Goal: Task Accomplishment & Management: Complete application form

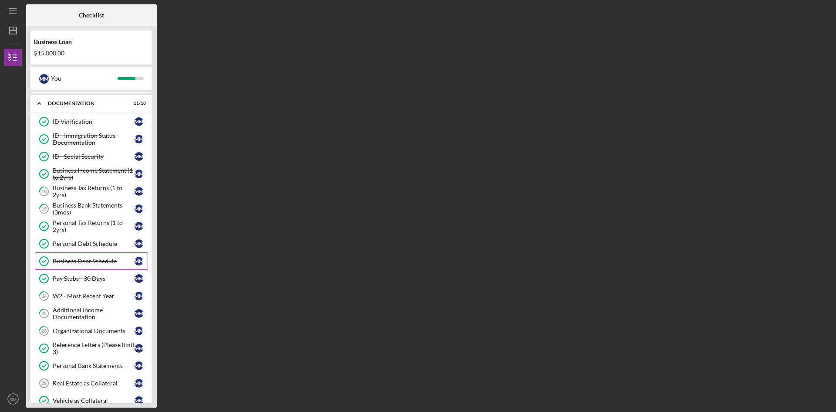
scroll to position [128, 0]
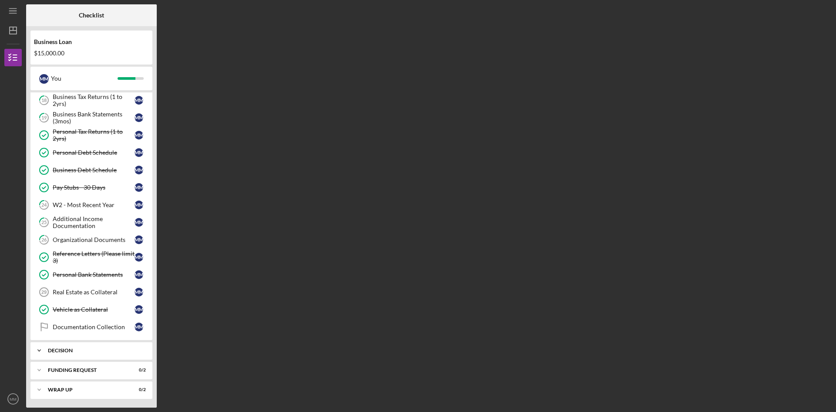
click at [96, 346] on div "Icon/Expander Decision 0 / 1" at bounding box center [91, 349] width 122 height 17
click at [103, 319] on link "Documentation Collection Documentation Collection M M" at bounding box center [91, 326] width 113 height 17
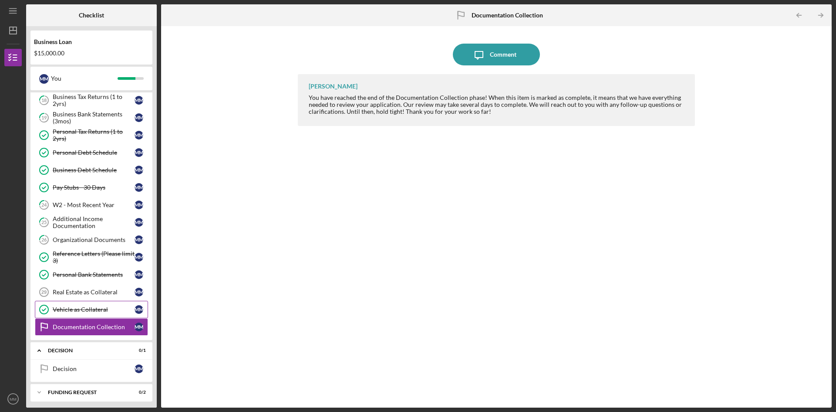
click at [90, 307] on div "Vehicle as Collateral" at bounding box center [94, 309] width 82 height 7
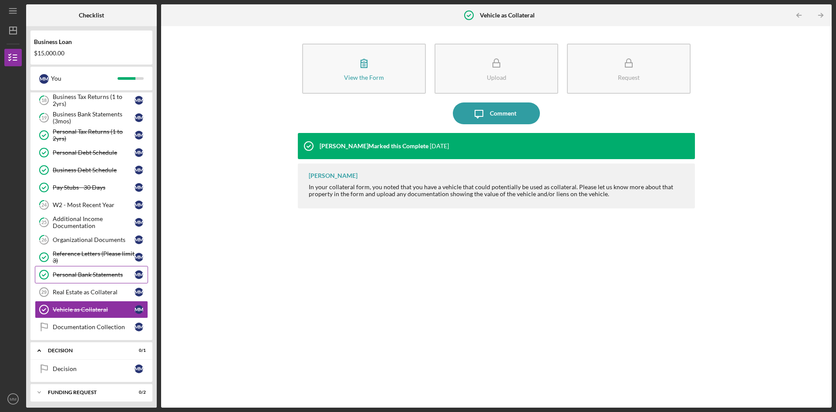
click at [90, 273] on div "Personal Bank Statements" at bounding box center [94, 274] width 82 height 7
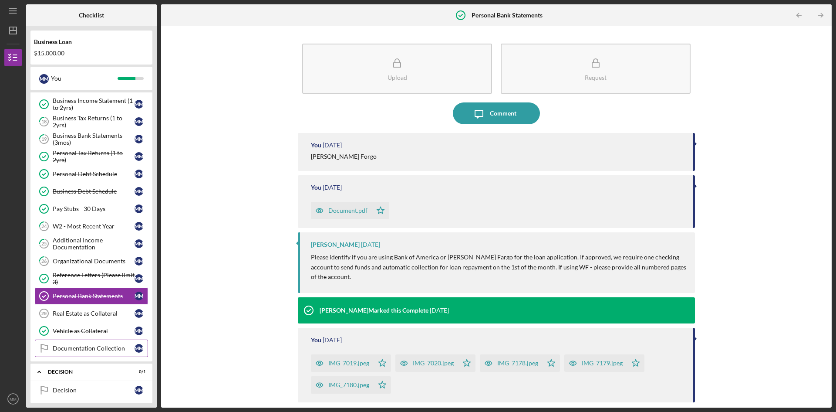
scroll to position [63, 0]
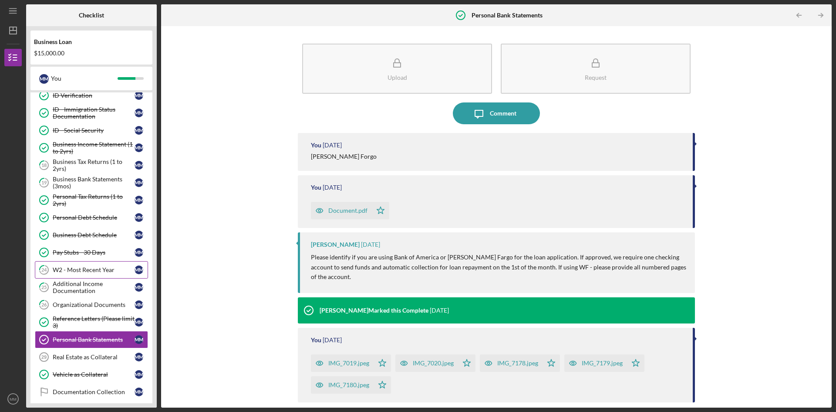
click at [90, 272] on div "W2 - Most Recent Year" at bounding box center [94, 269] width 82 height 7
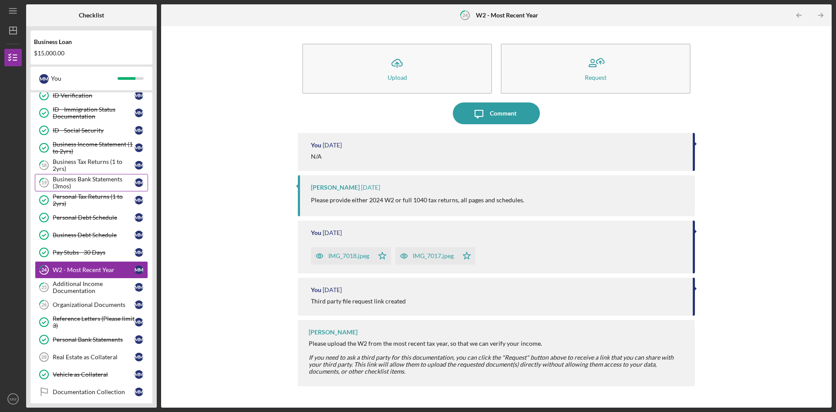
click at [86, 177] on div "Business Bank Statements (3mos)" at bounding box center [94, 183] width 82 height 14
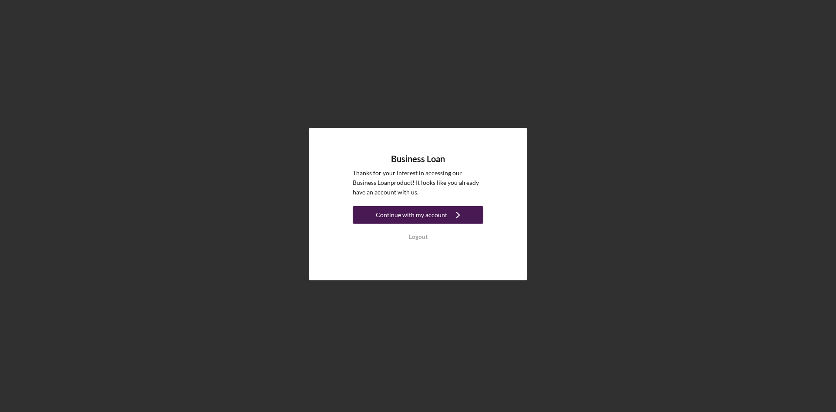
click at [412, 216] on div "Continue with my account" at bounding box center [411, 214] width 71 height 17
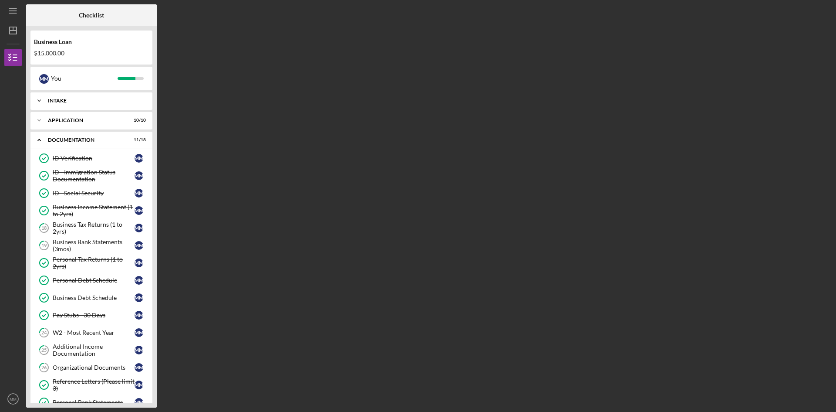
click at [108, 96] on div "Icon/Expander Intake 4 / 4" at bounding box center [91, 100] width 122 height 17
